Goal: Check status: Check status

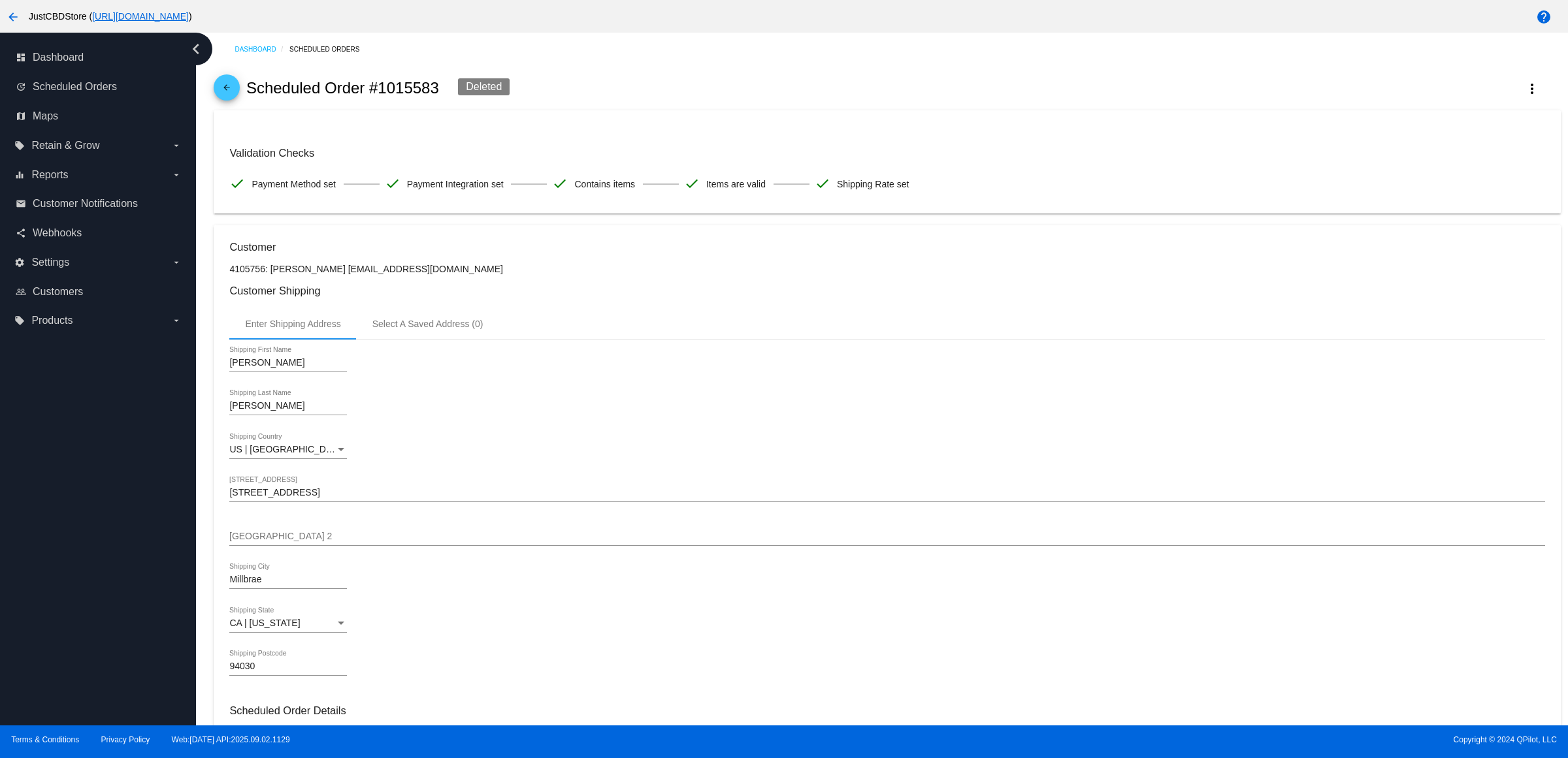
click at [235, 98] on mat-icon "arrow_back" at bounding box center [226, 90] width 16 height 16
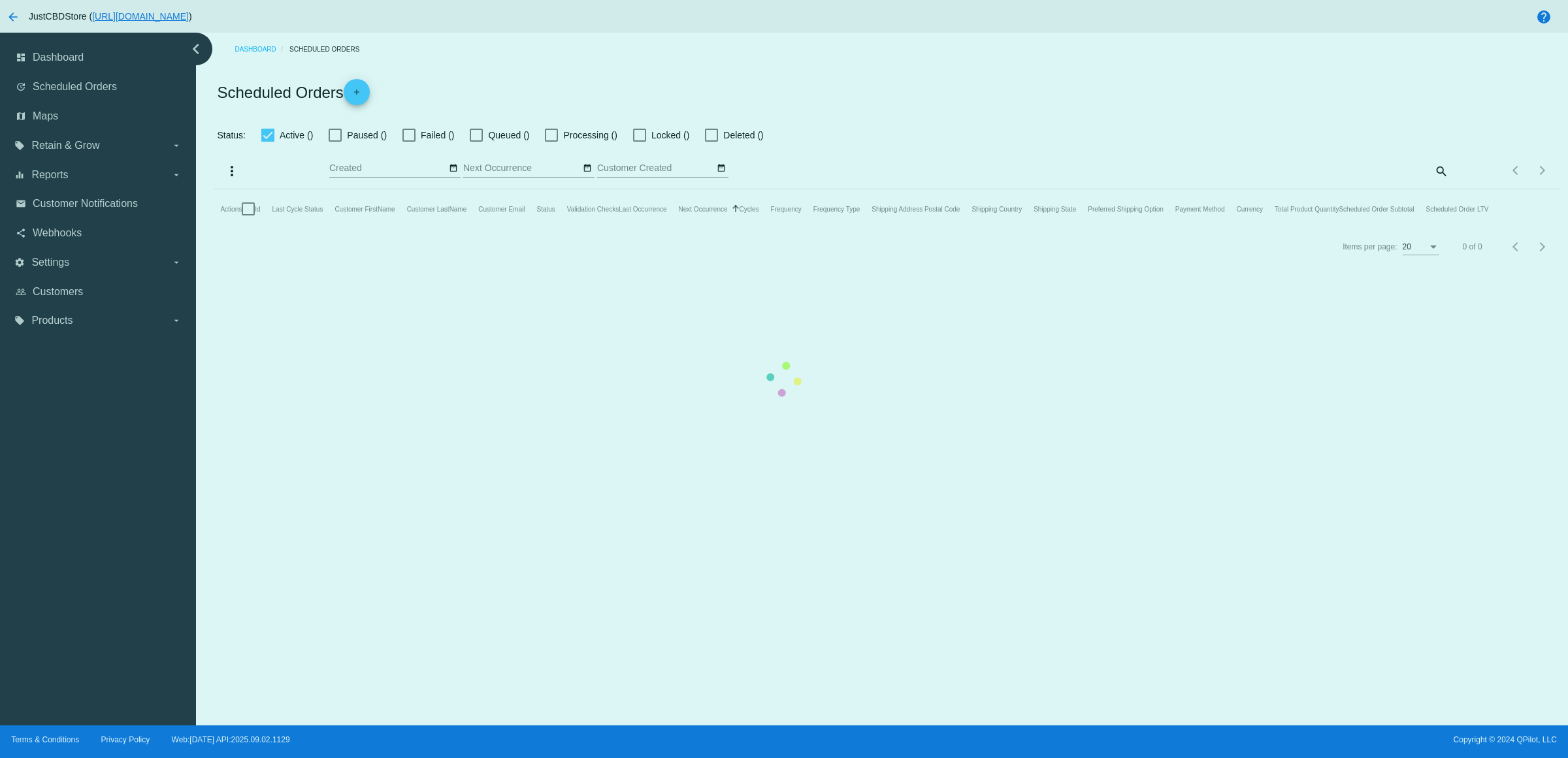
checkbox input "true"
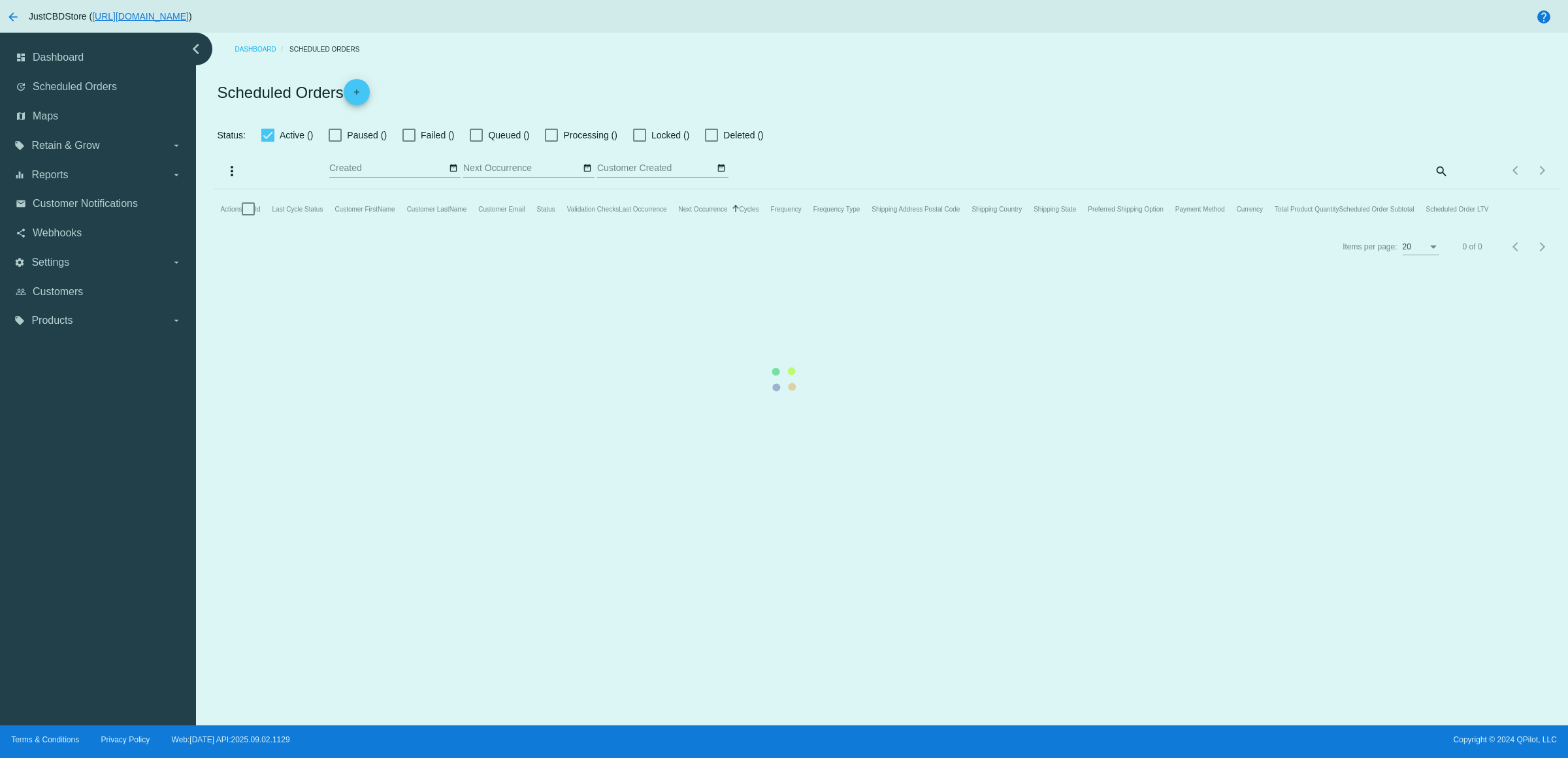
checkbox input "true"
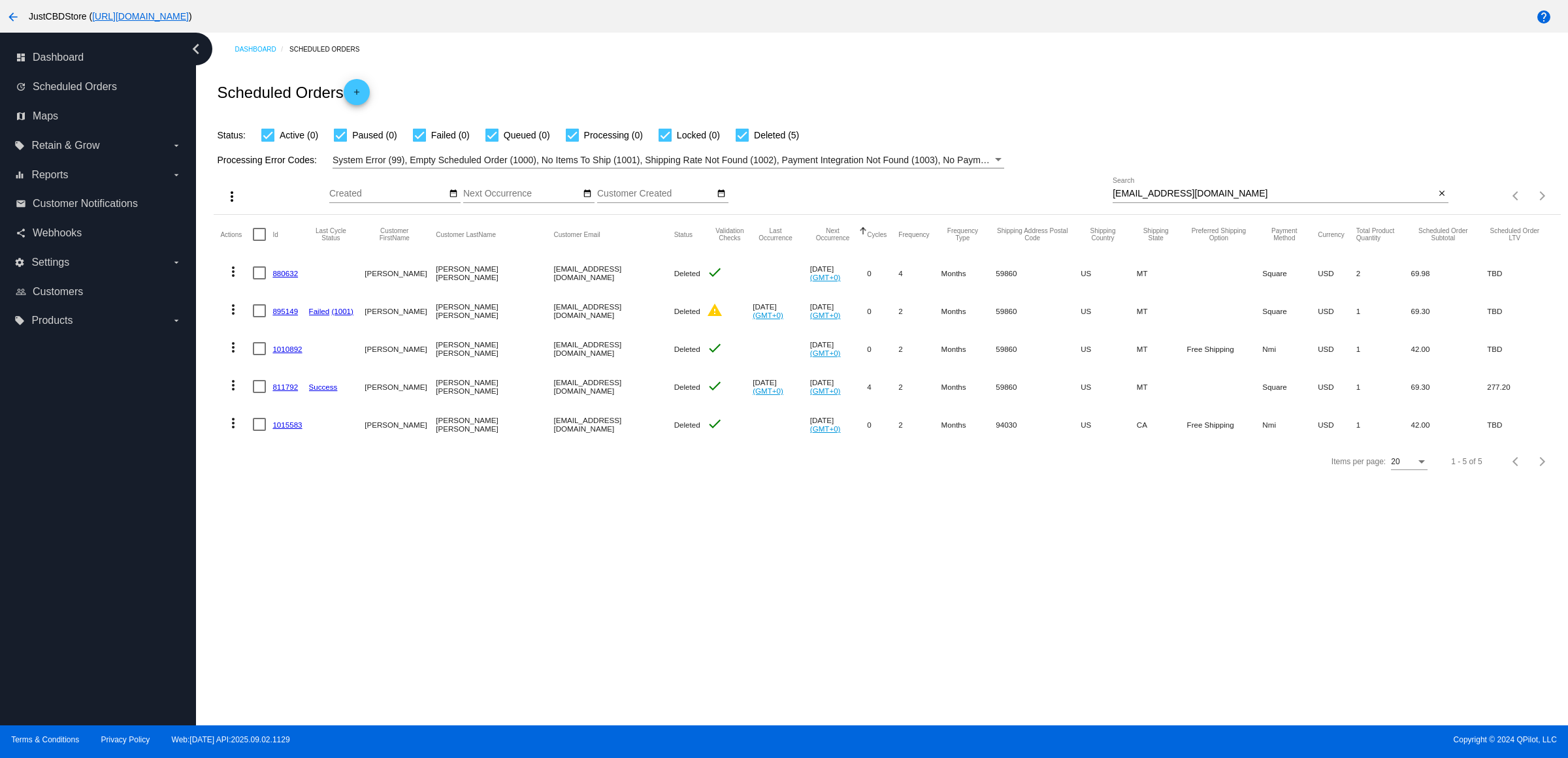
click at [296, 429] on link "1015583" at bounding box center [287, 424] width 29 height 8
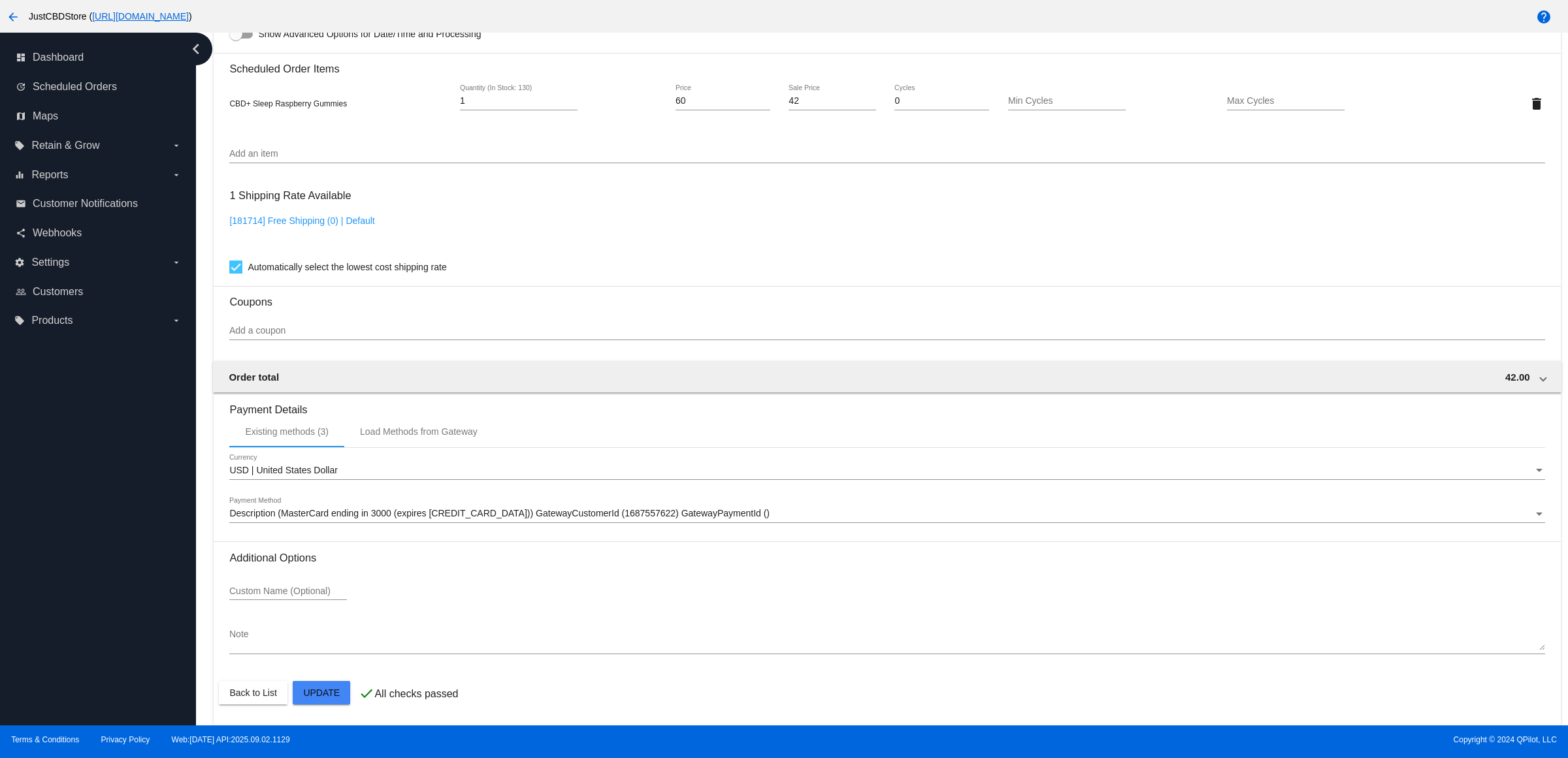
scroll to position [4, 0]
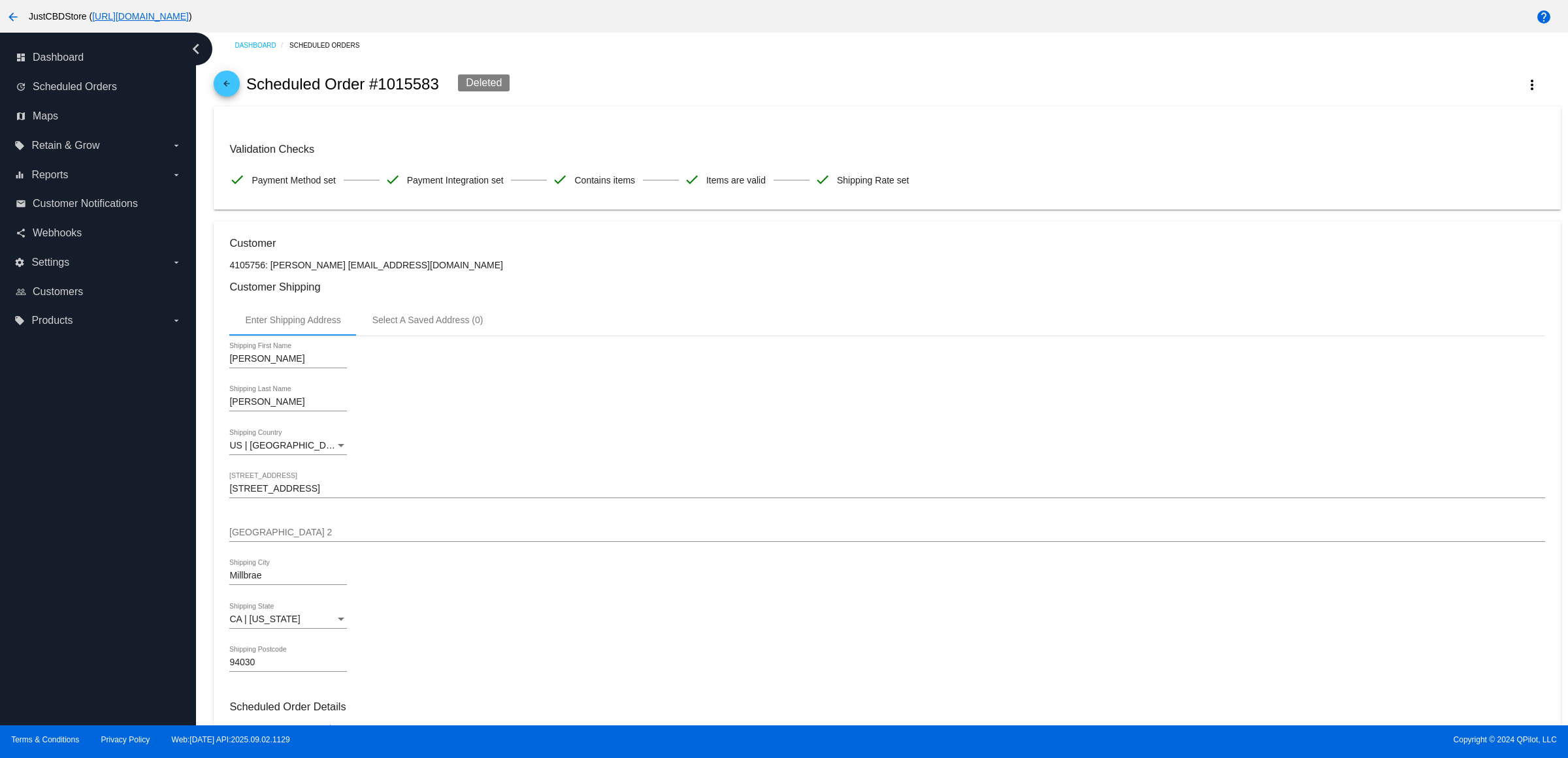
click at [229, 86] on span "arrow_back" at bounding box center [226, 86] width 16 height 32
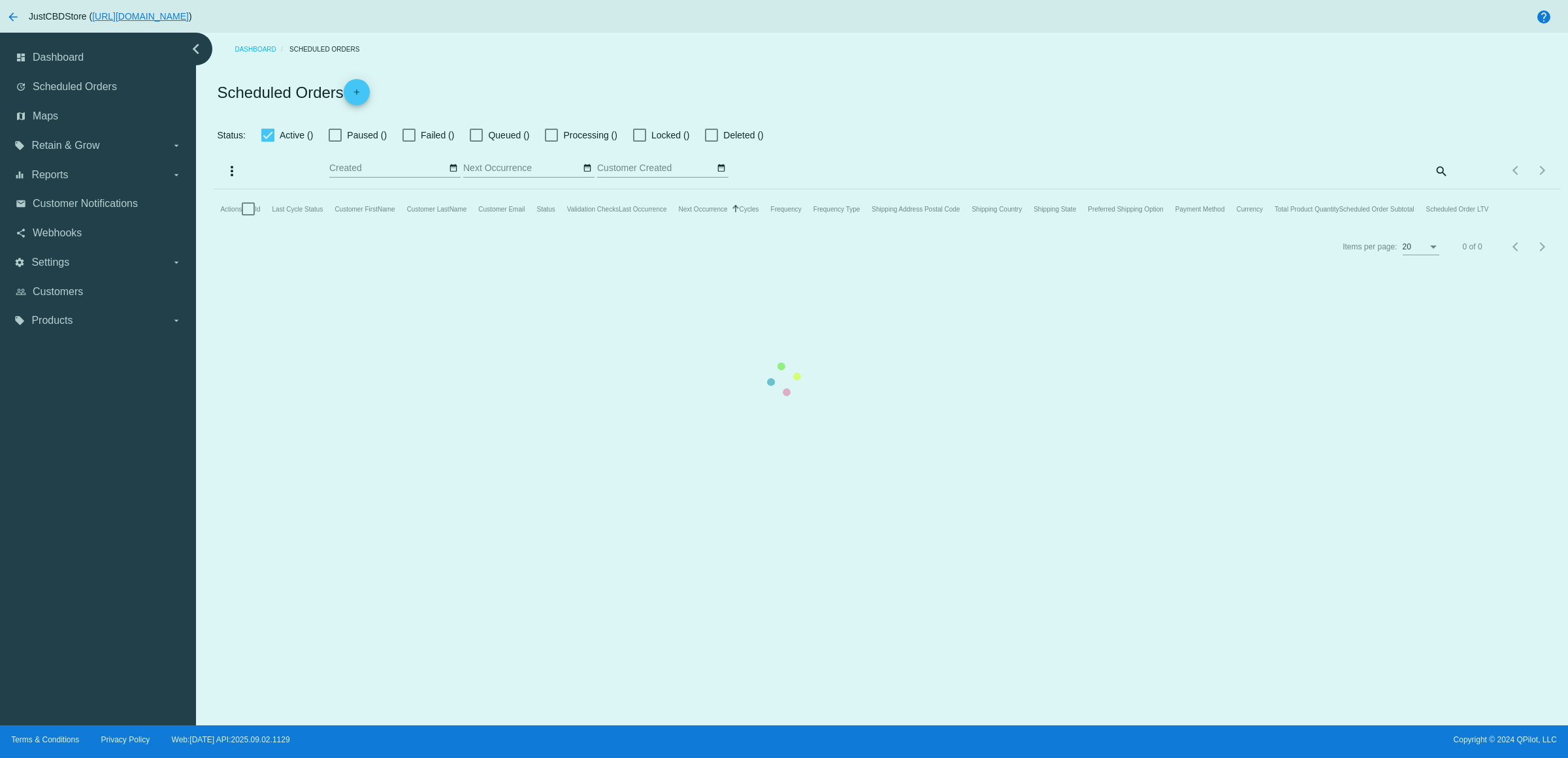
checkbox input "true"
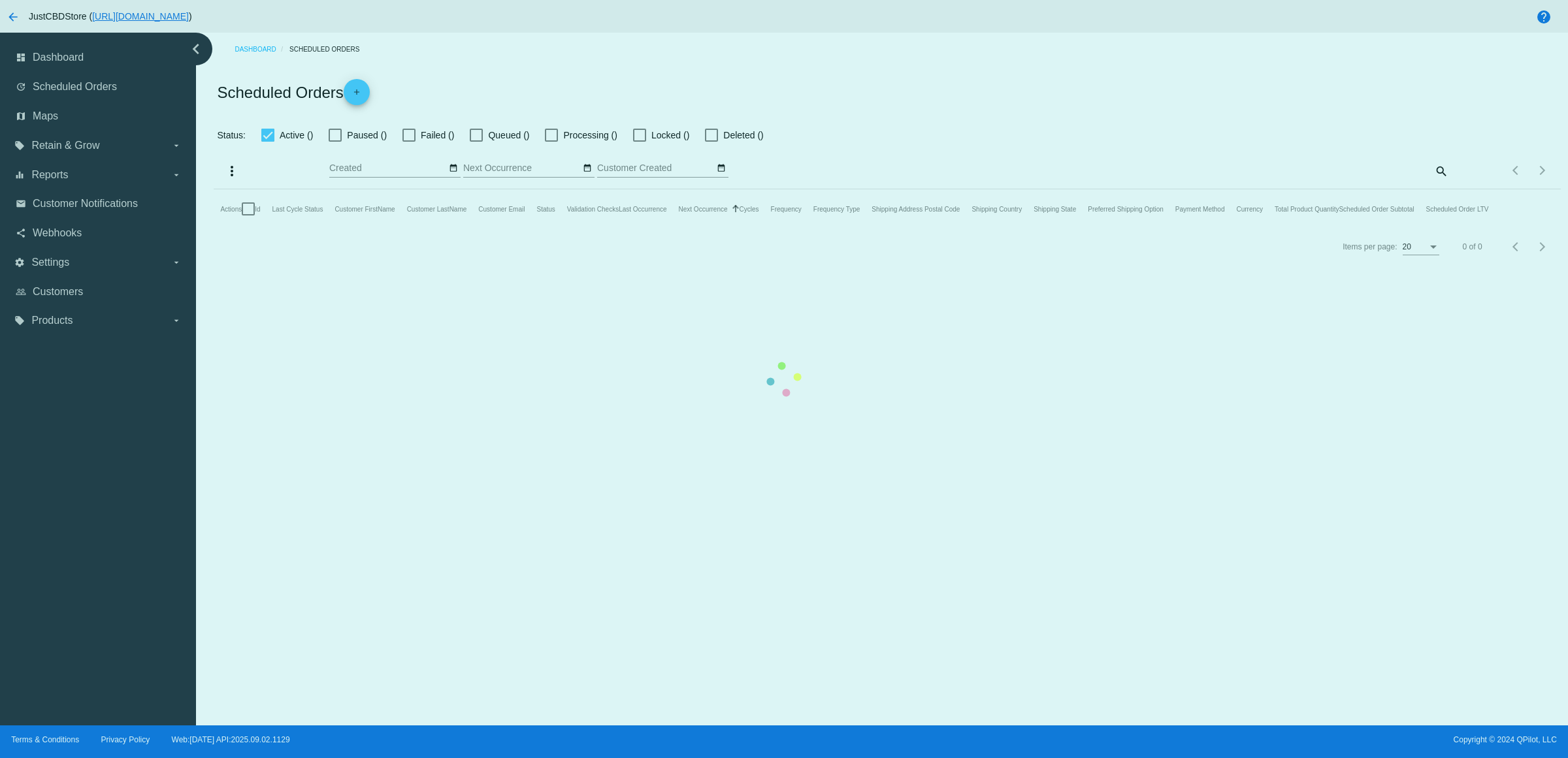
checkbox input "true"
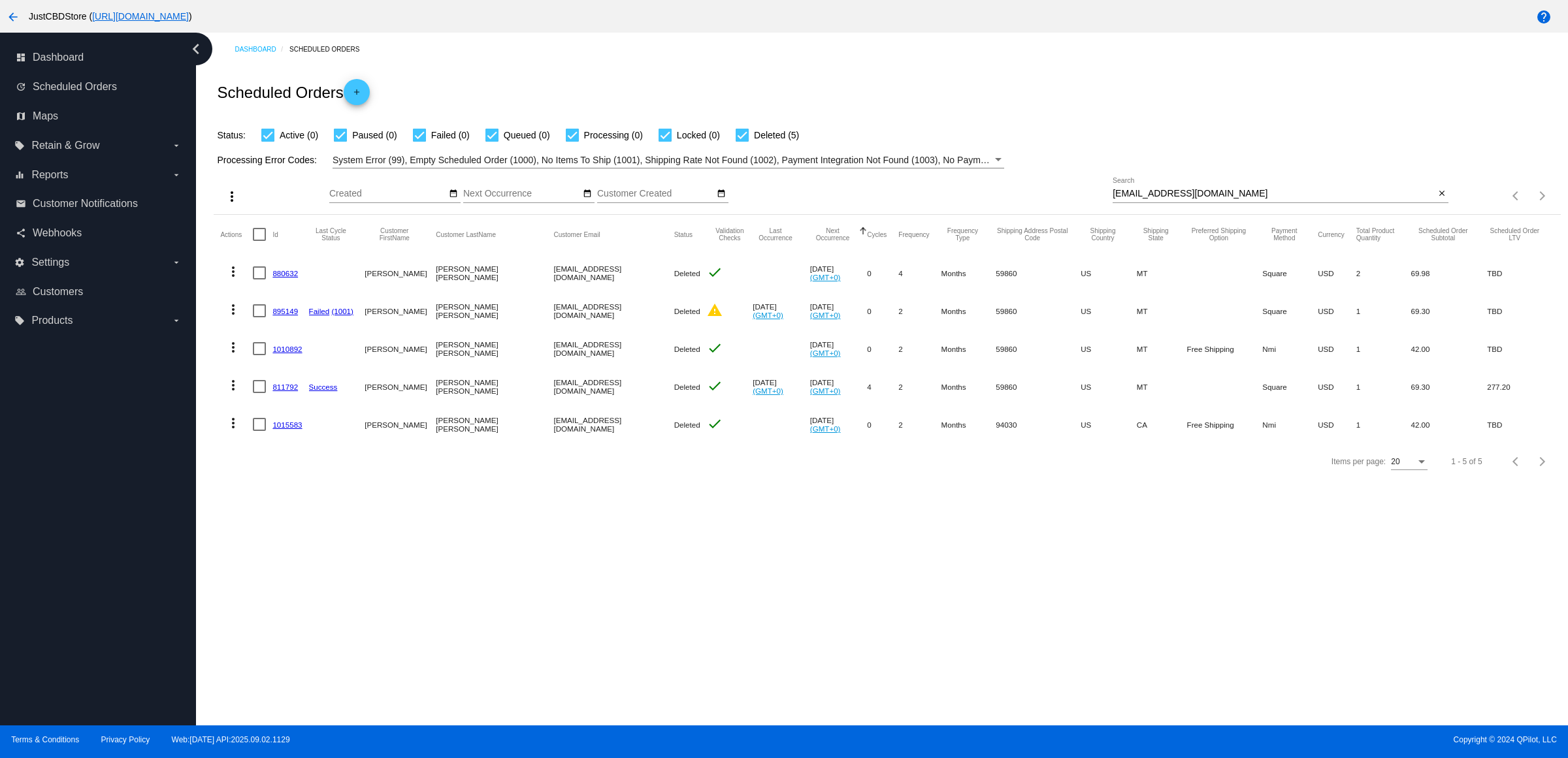
click at [285, 391] on link "811792" at bounding box center [285, 387] width 26 height 8
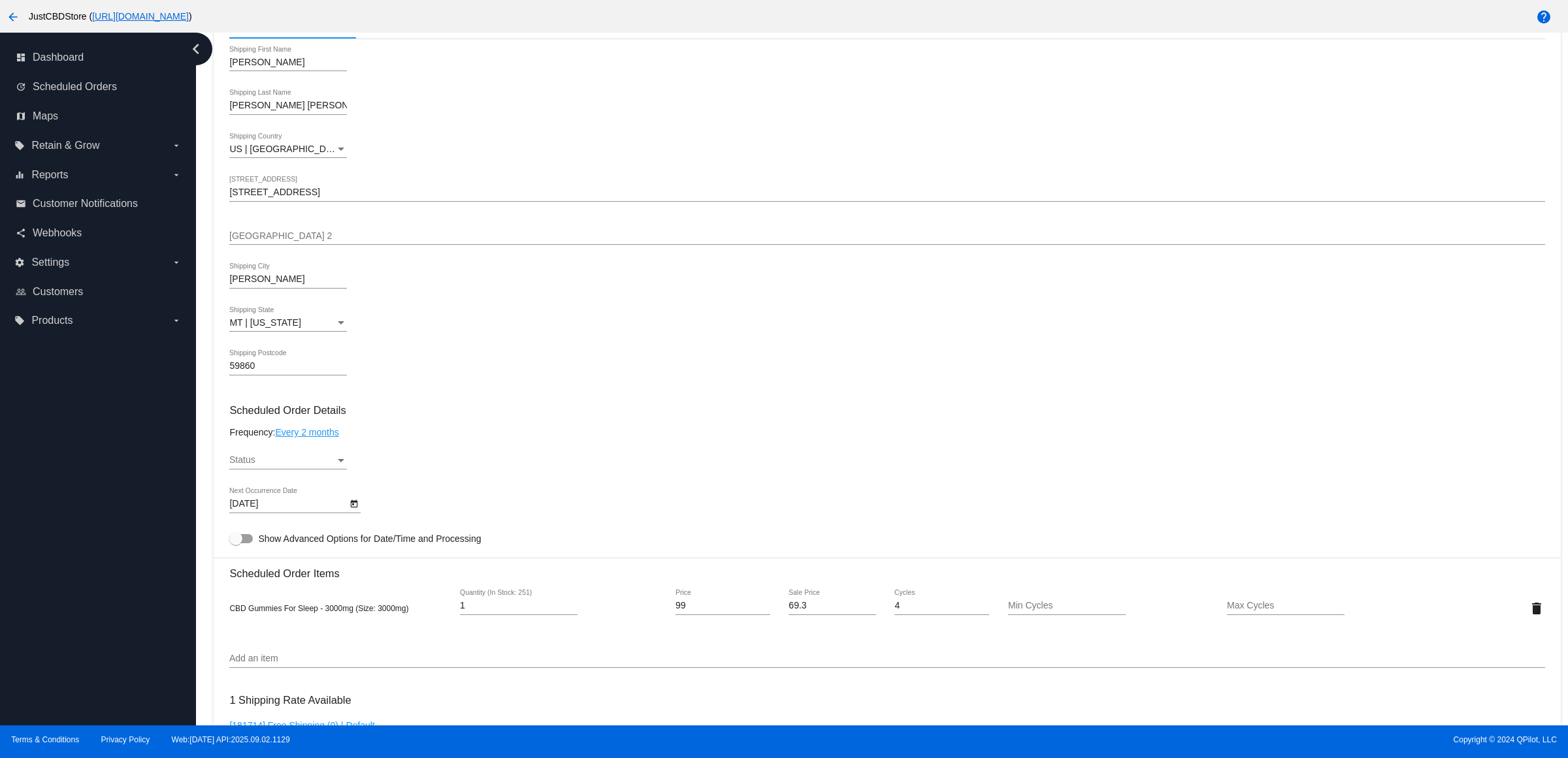
scroll to position [735, 0]
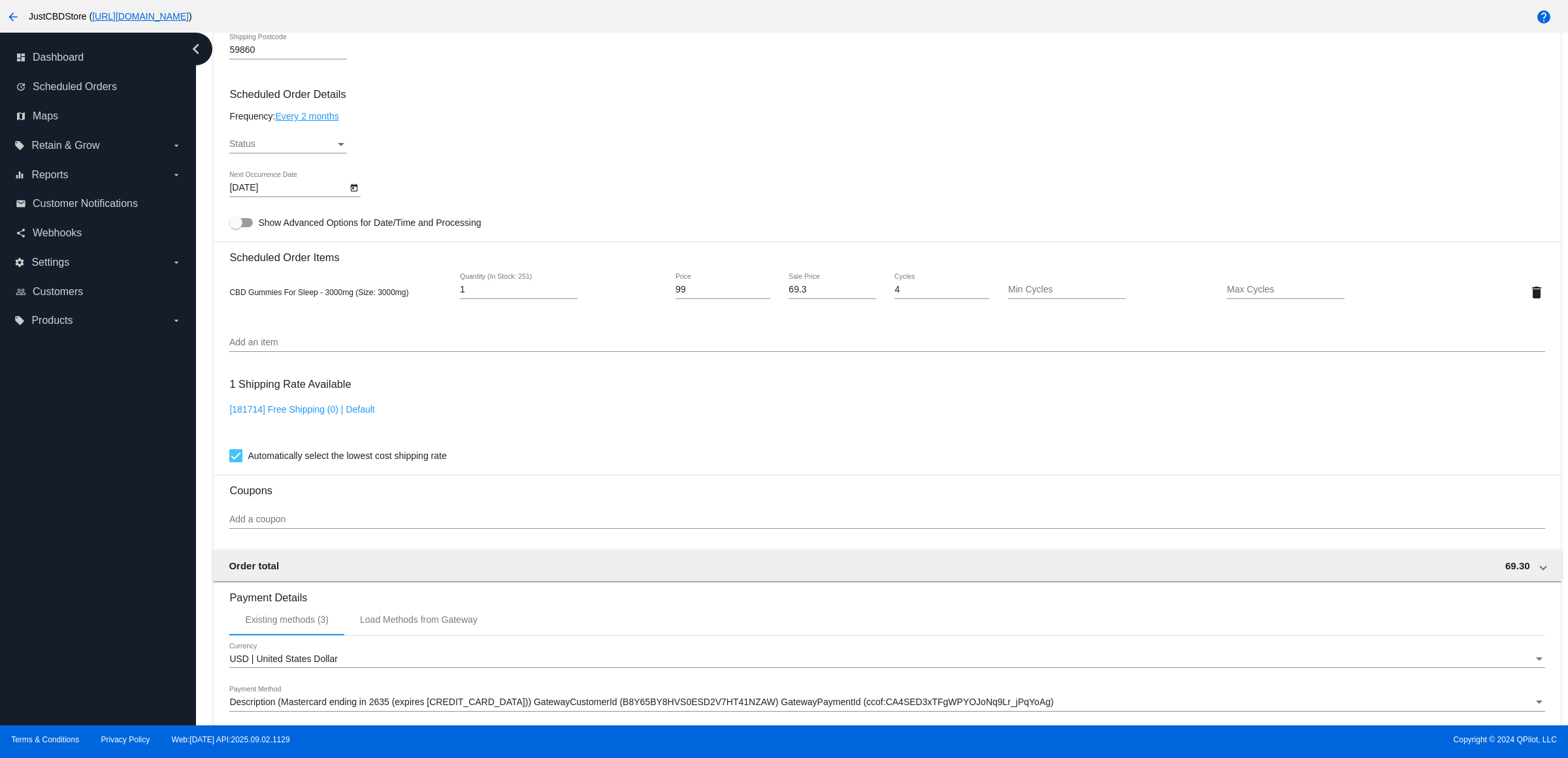
click at [282, 150] on div "Status" at bounding box center [282, 144] width 106 height 11
click at [285, 161] on span "Active" at bounding box center [293, 159] width 117 height 27
click at [593, 165] on div "Active Status" at bounding box center [887, 146] width 1315 height 37
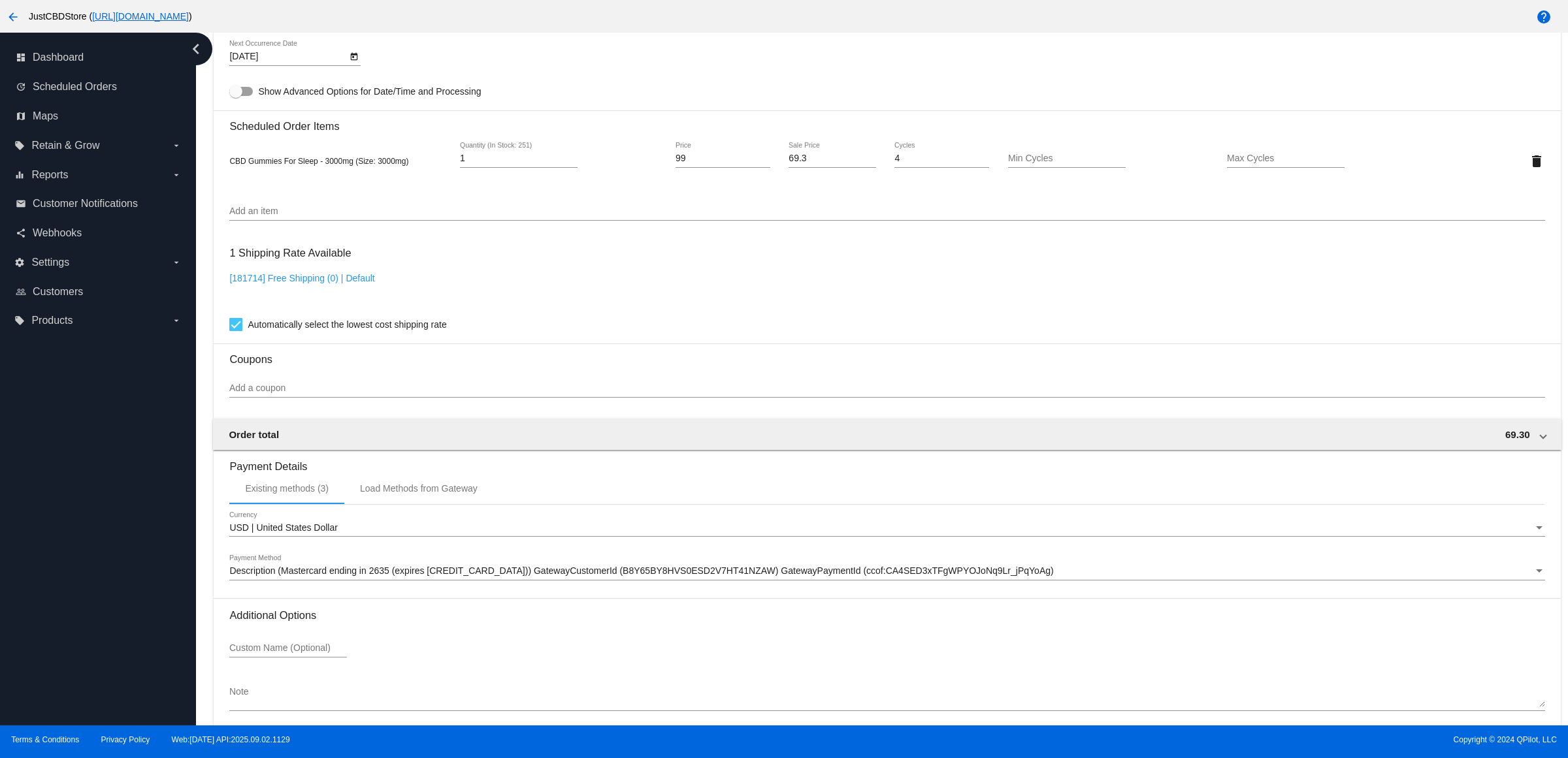
scroll to position [938, 0]
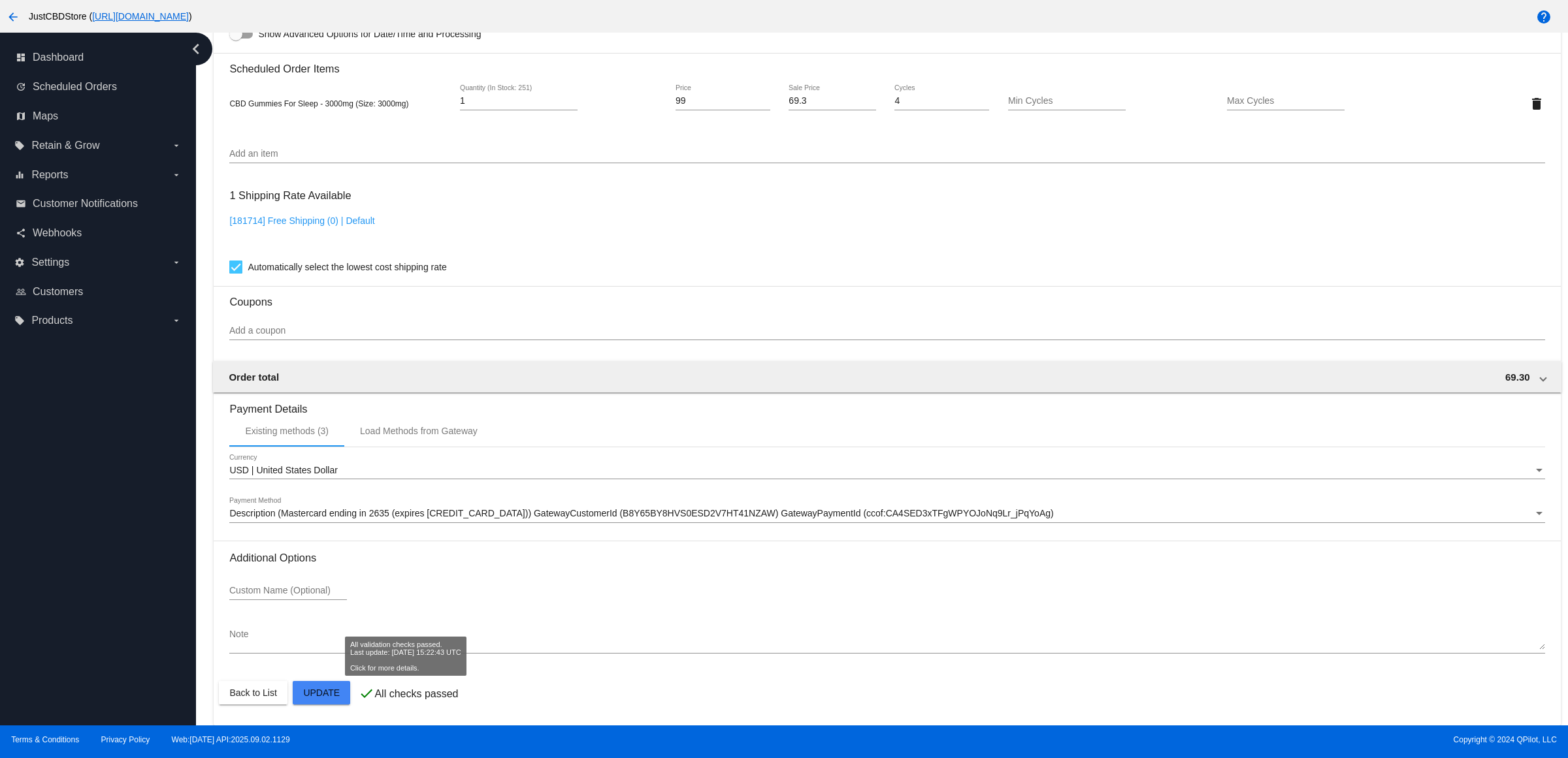
click at [321, 697] on mat-card "Customer 4105756: [PERSON_NAME] [EMAIL_ADDRESS][DOMAIN_NAME] Customer Shipping …" at bounding box center [887, 72] width 1347 height 1306
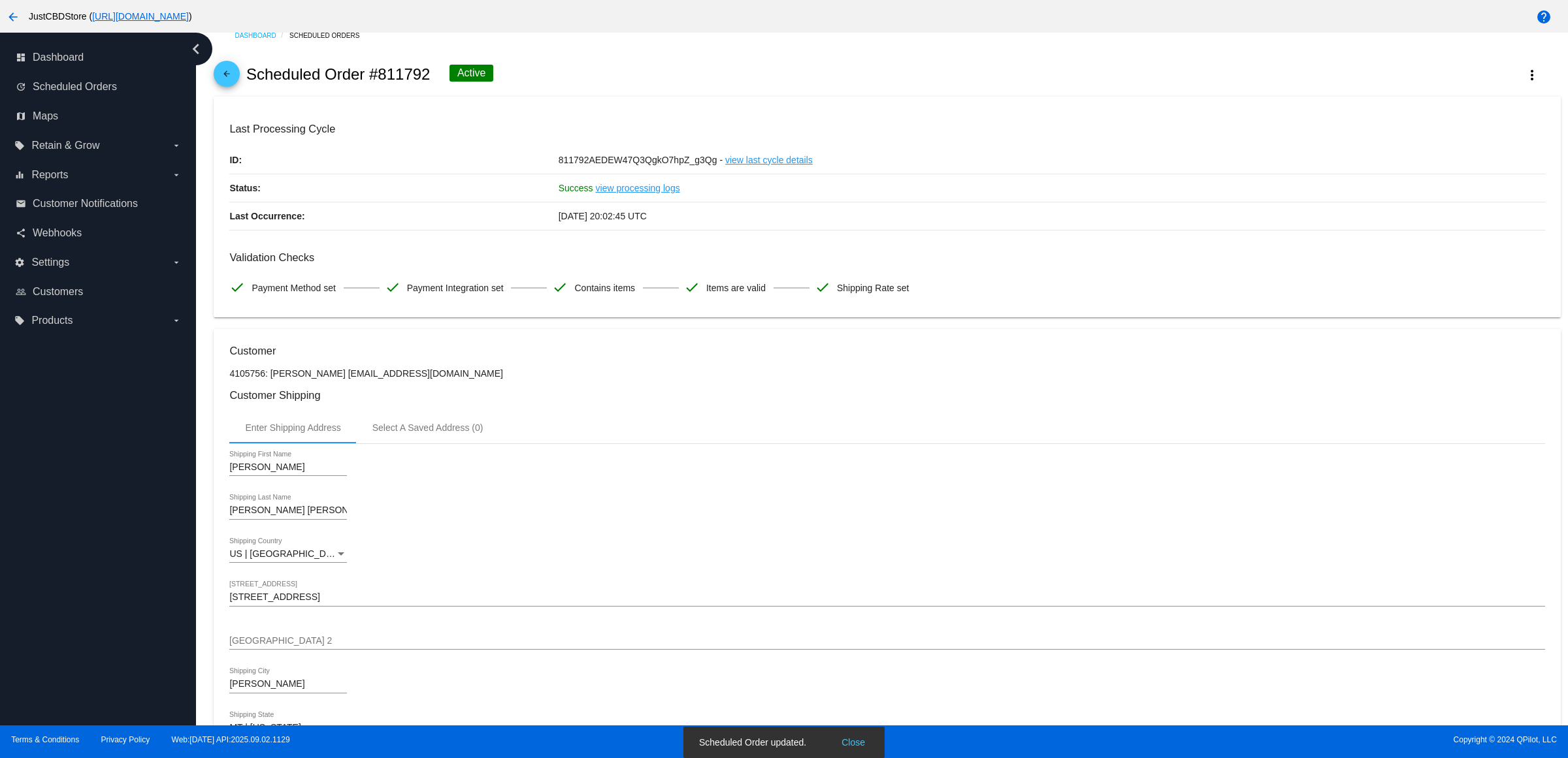
scroll to position [0, 0]
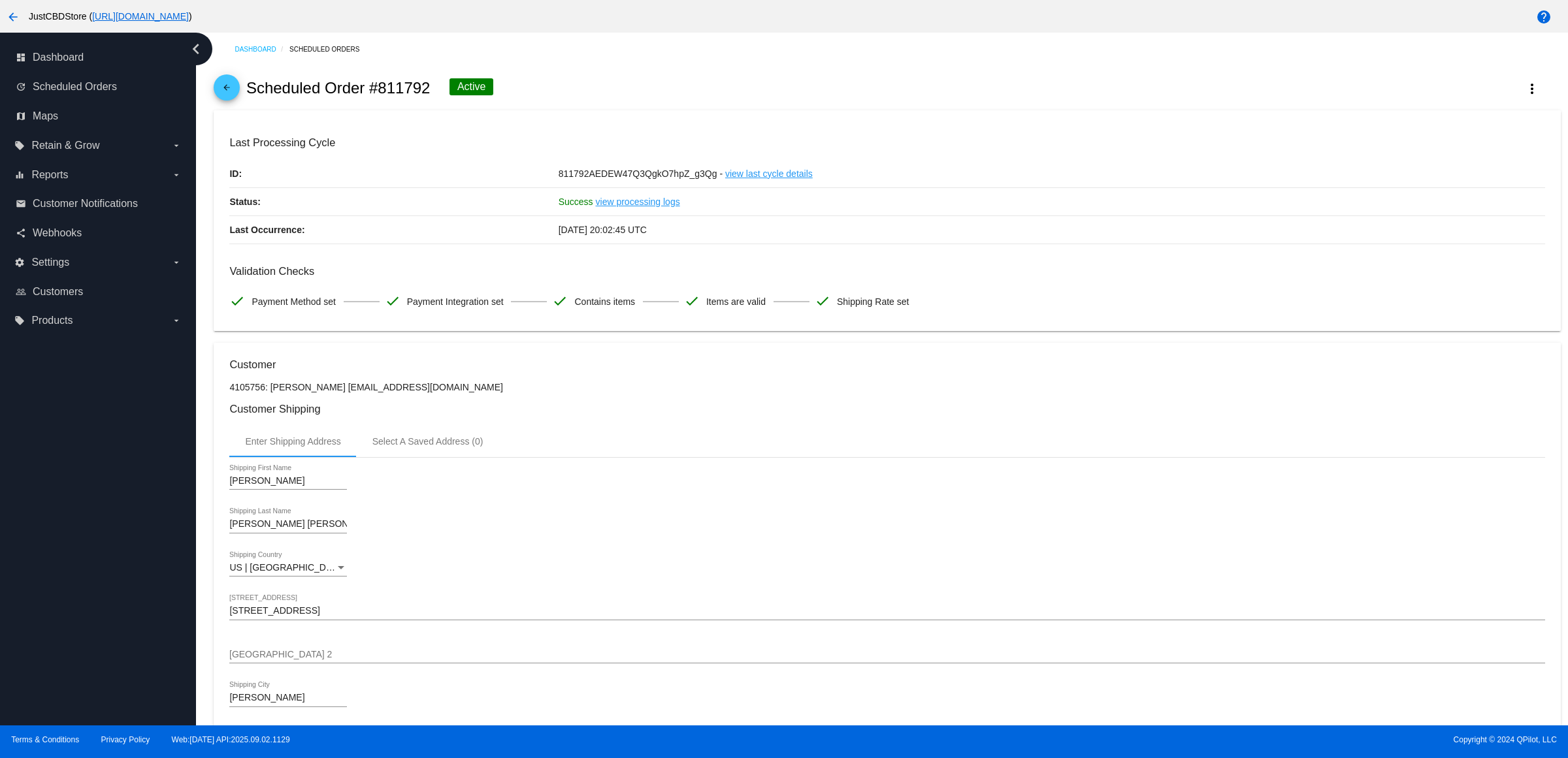
click at [661, 371] on h3 "Customer" at bounding box center [887, 365] width 1315 height 12
click at [240, 96] on link "arrow_back" at bounding box center [226, 87] width 26 height 26
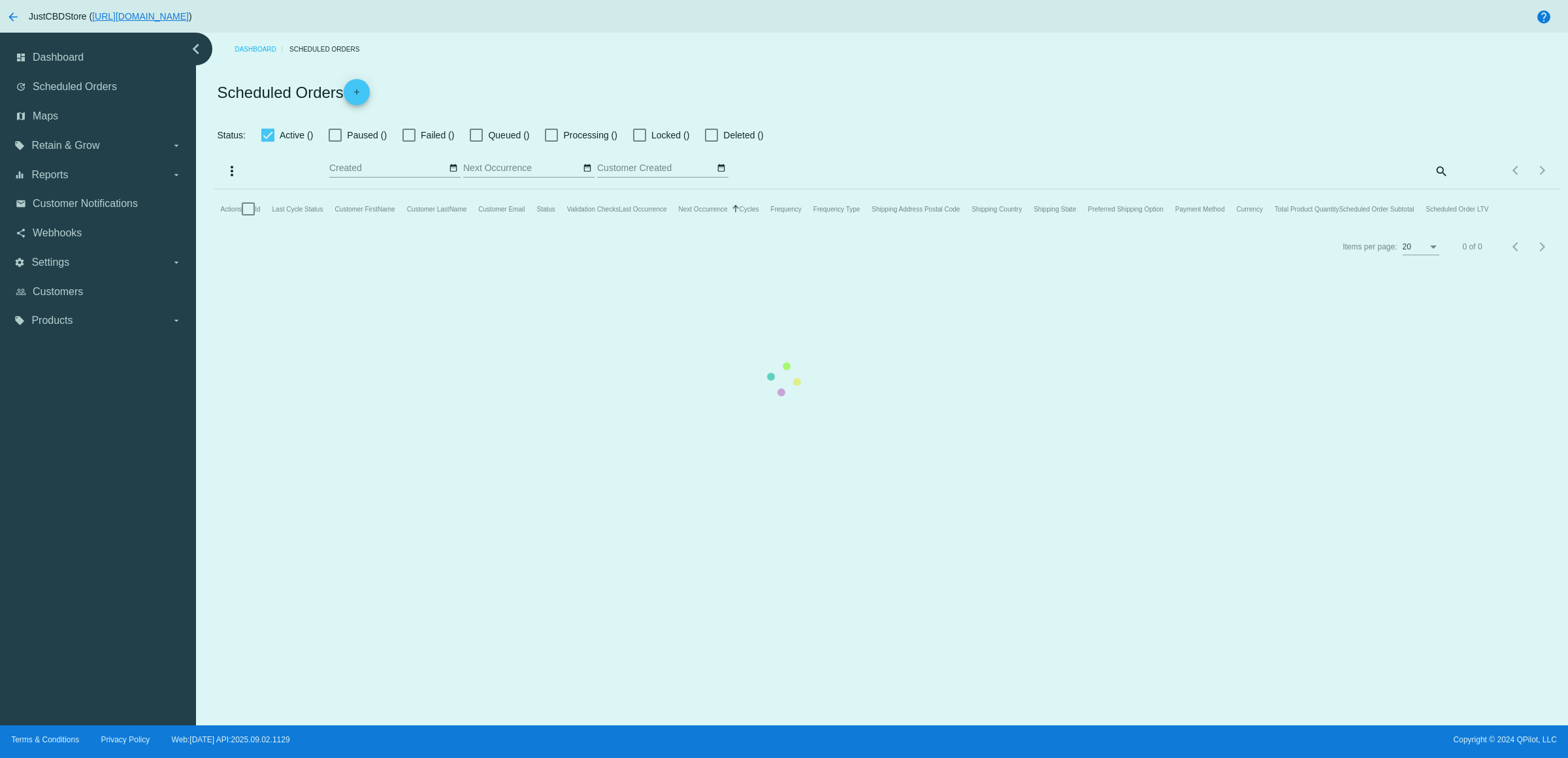
checkbox input "true"
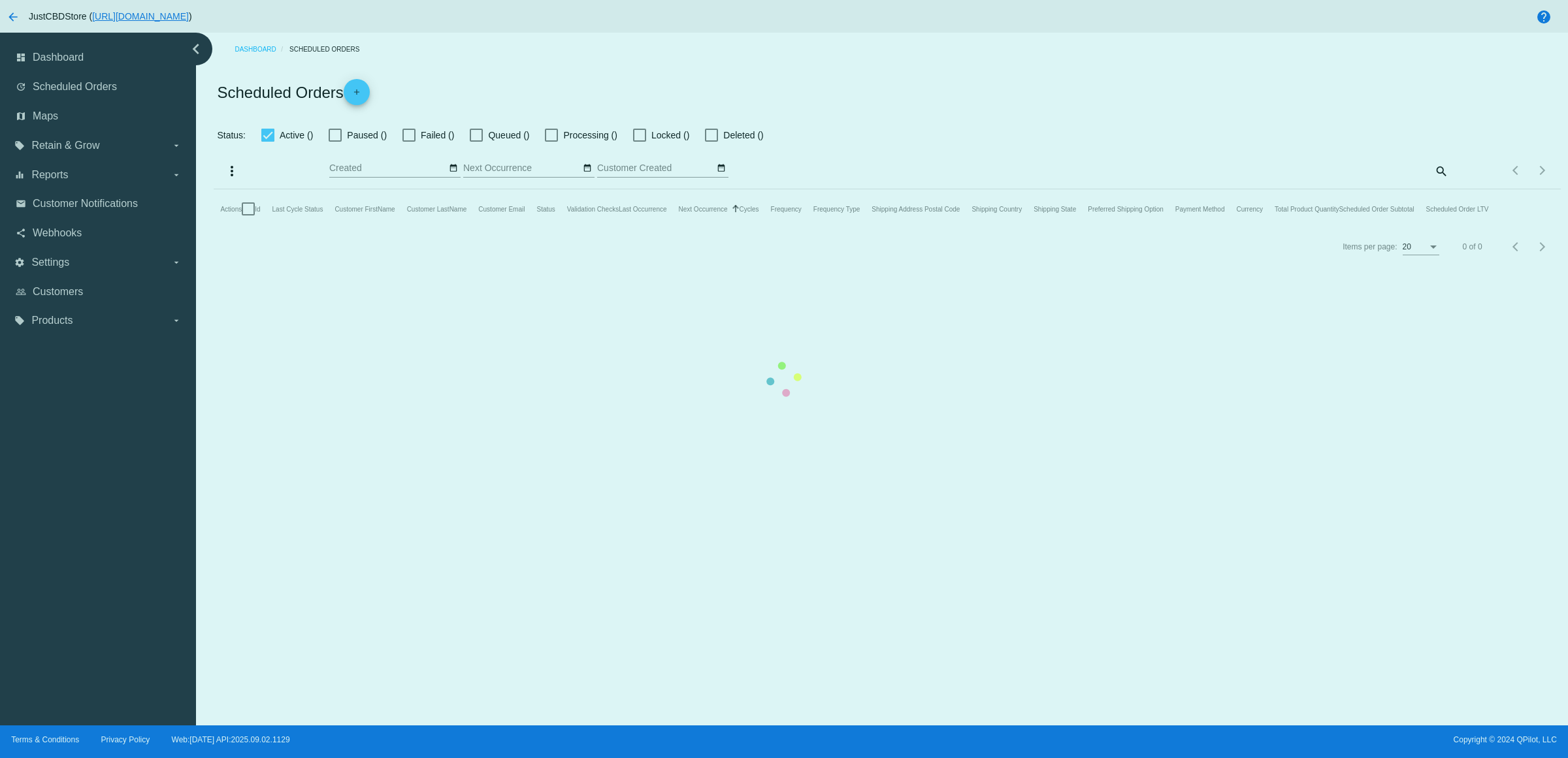
checkbox input "true"
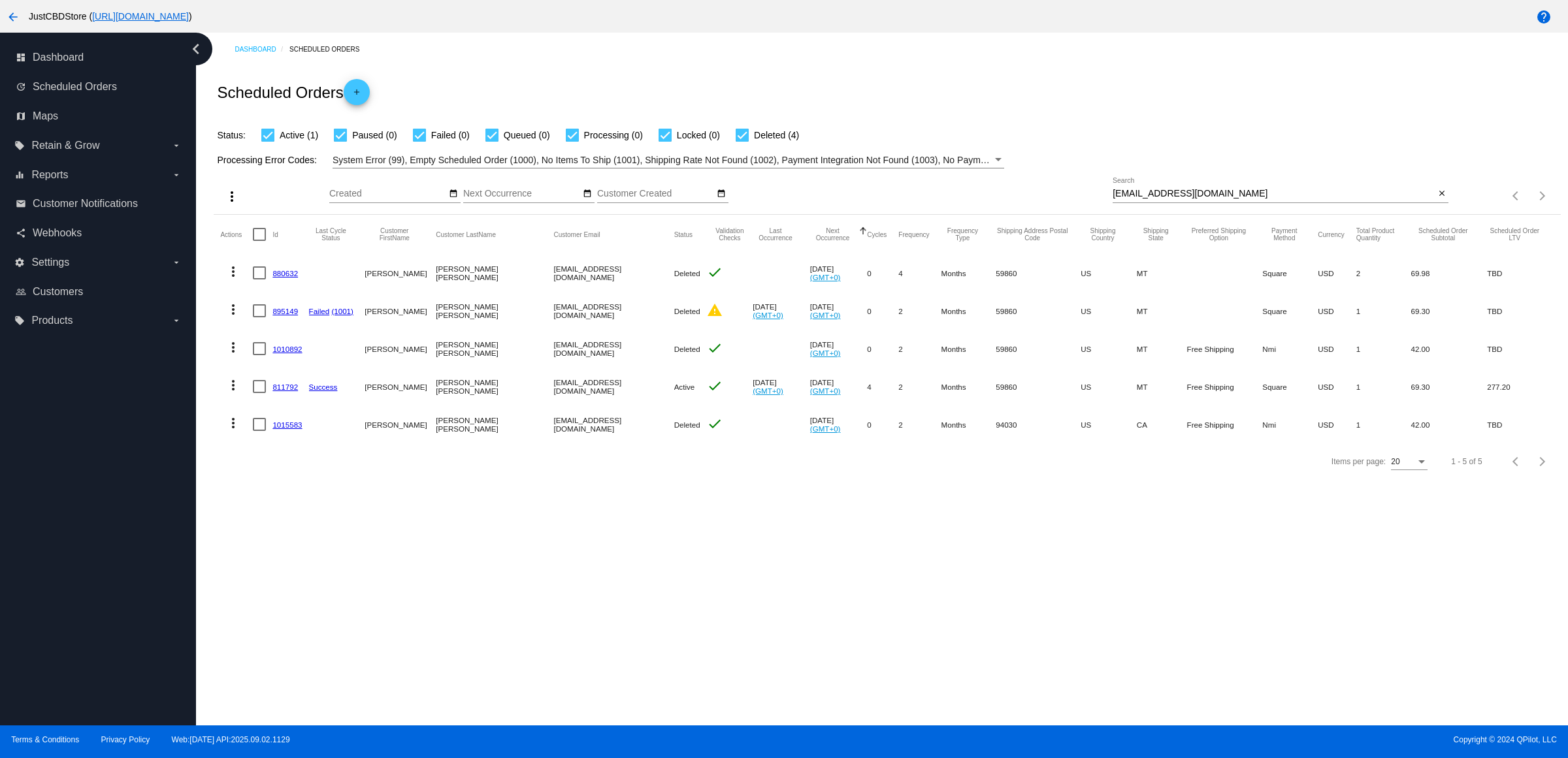
click at [287, 391] on link "811792" at bounding box center [285, 387] width 26 height 8
